Goal: Navigation & Orientation: Find specific page/section

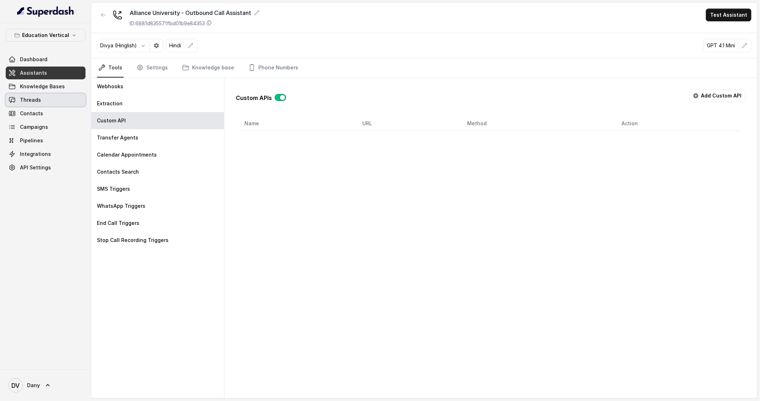
click at [51, 90] on span "Knowledge Bases" at bounding box center [42, 86] width 45 height 7
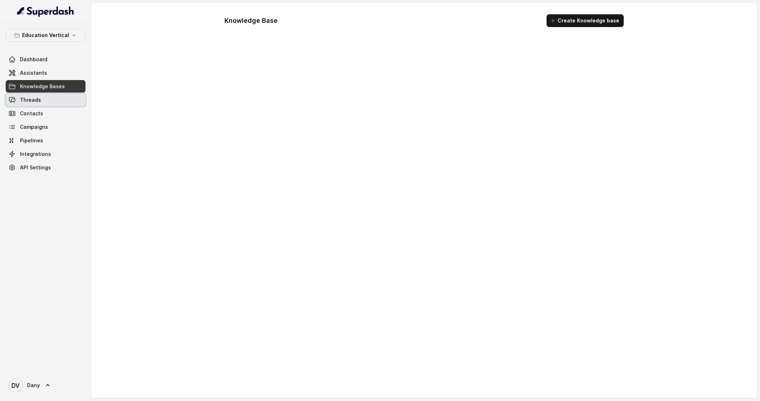
click at [45, 105] on link "Threads" at bounding box center [46, 100] width 80 height 13
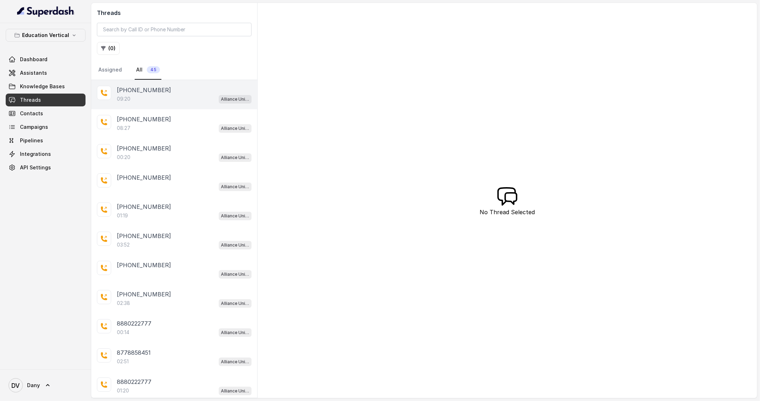
click at [172, 101] on div "09:20 Alliance University - Outbound Call Assistant" at bounding box center [184, 98] width 135 height 9
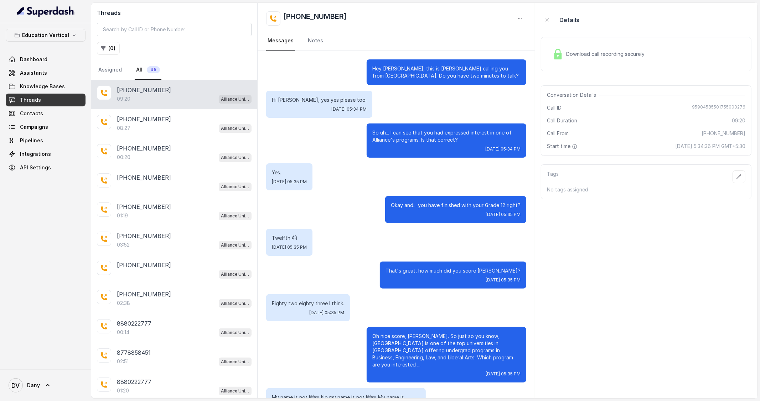
scroll to position [891, 0]
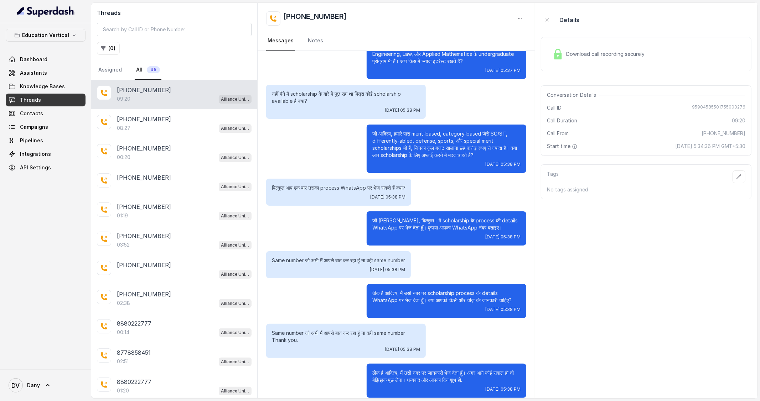
click at [547, 58] on div "Download call recording securely" at bounding box center [599, 54] width 98 height 16
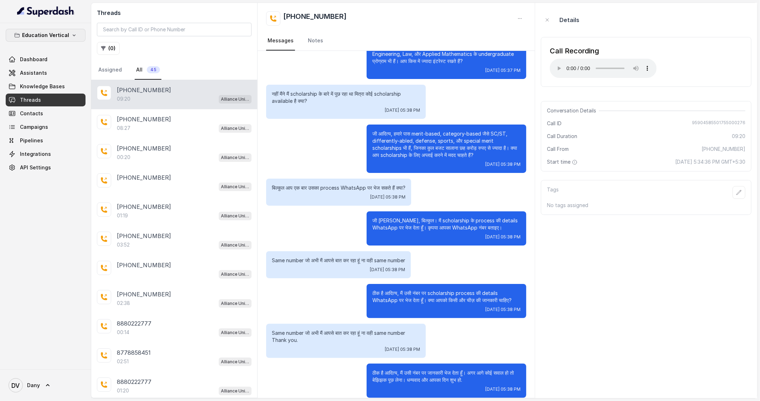
click at [40, 33] on p "Education Vertical" at bounding box center [45, 35] width 47 height 9
click at [33, 95] on p "Healthcare" at bounding box center [20, 93] width 26 height 9
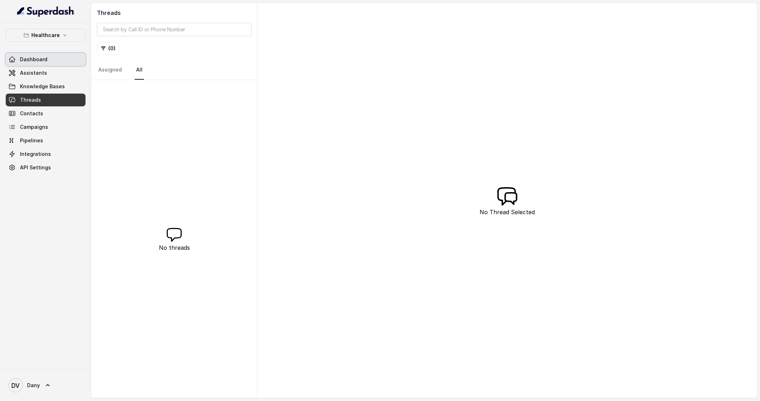
click at [68, 57] on link "Dashboard" at bounding box center [46, 59] width 80 height 13
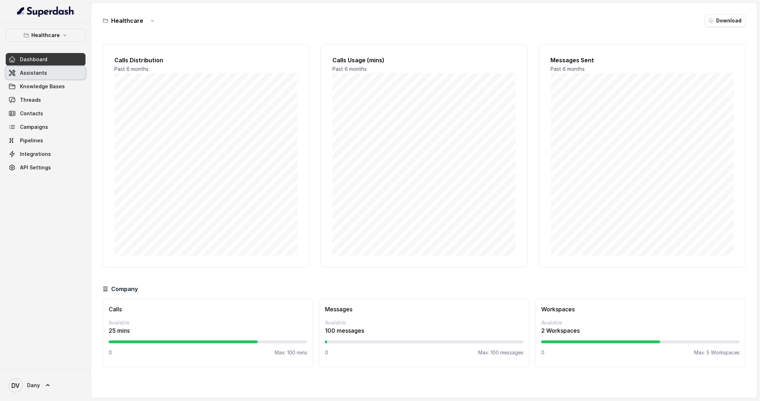
click at [75, 72] on link "Assistants" at bounding box center [46, 73] width 80 height 13
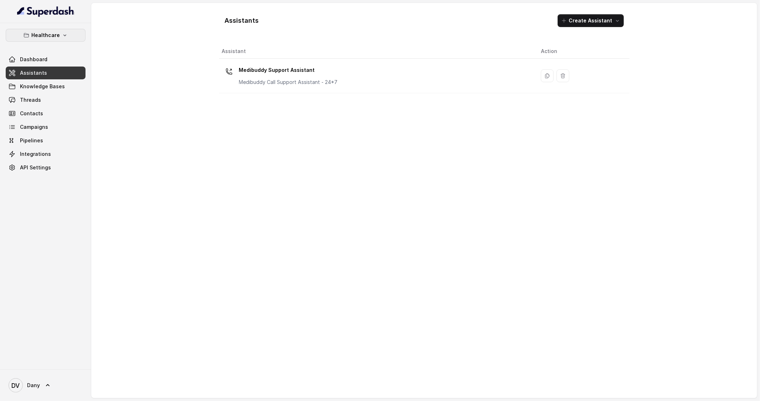
click at [37, 37] on p "Healthcare" at bounding box center [45, 35] width 28 height 9
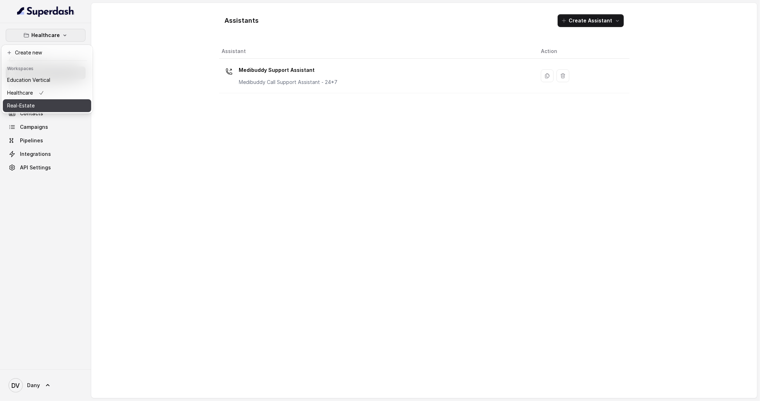
click at [35, 108] on div "Real-Estate" at bounding box center [28, 106] width 43 height 9
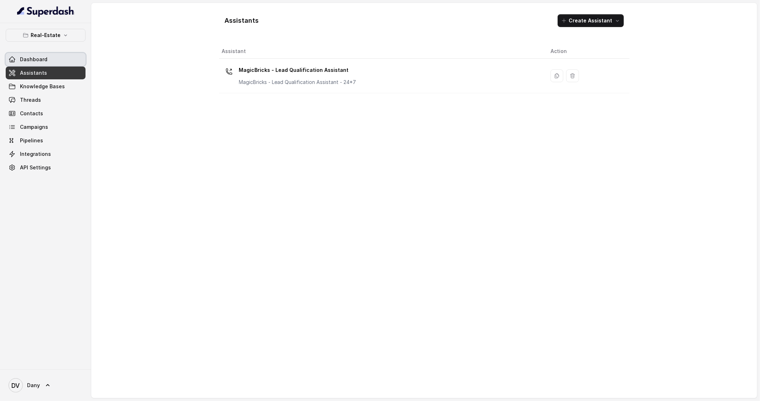
click at [16, 57] on link "Dashboard" at bounding box center [46, 59] width 80 height 13
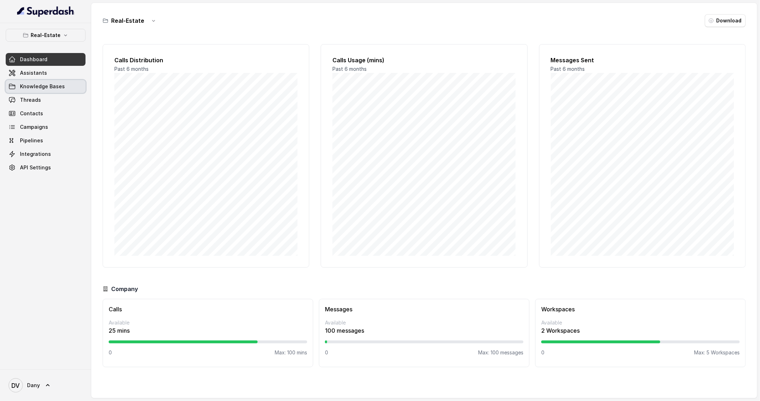
click at [52, 81] on link "Knowledge Bases" at bounding box center [46, 86] width 80 height 13
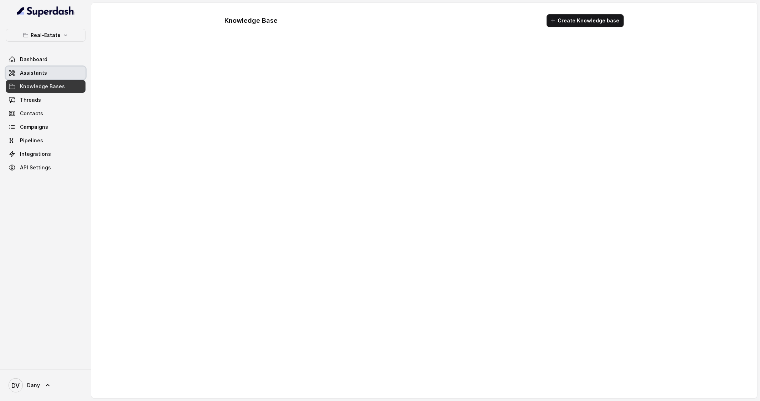
click at [52, 73] on link "Assistants" at bounding box center [46, 73] width 80 height 13
